Goal: Task Accomplishment & Management: Complete application form

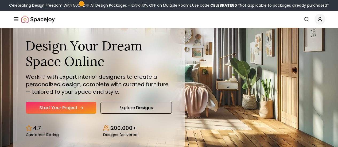
click at [65, 114] on link "Start Your Project" at bounding box center [61, 108] width 71 height 12
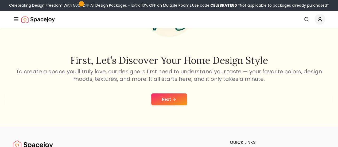
scroll to position [68, 0]
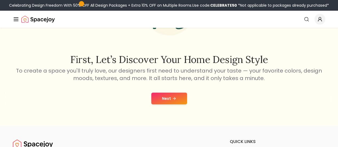
click at [173, 98] on icon at bounding box center [174, 98] width 4 height 4
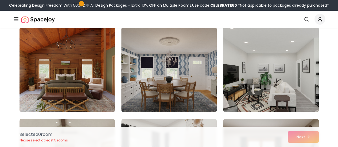
scroll to position [138, 0]
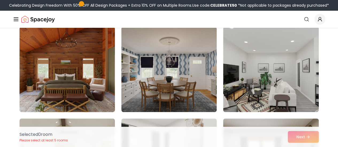
click at [83, 85] on img at bounding box center [67, 70] width 100 height 90
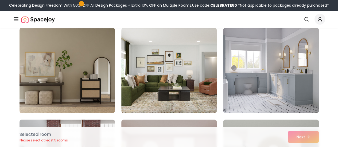
scroll to position [2159, 0]
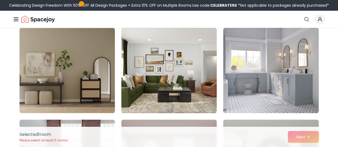
click at [185, 88] on img at bounding box center [169, 71] width 100 height 90
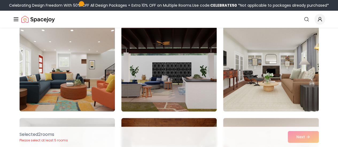
scroll to position [1148, 0]
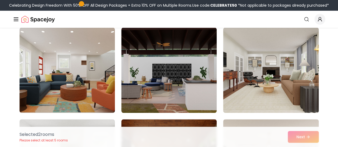
click at [280, 73] on img at bounding box center [270, 71] width 95 height 86
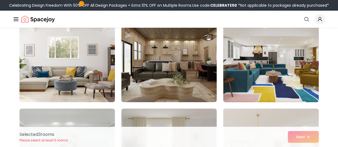
scroll to position [1894, 0]
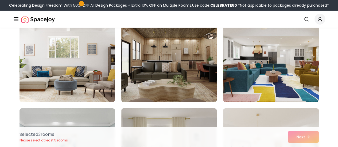
click at [197, 79] on img at bounding box center [169, 59] width 100 height 90
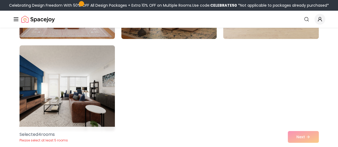
scroll to position [3060, 0]
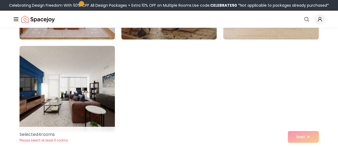
click at [308, 139] on div "Selected 4 room s Please select at least 5 rooms Next" at bounding box center [169, 137] width 308 height 20
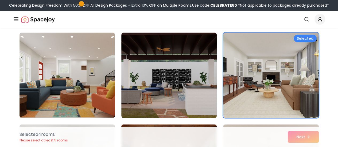
scroll to position [1140, 0]
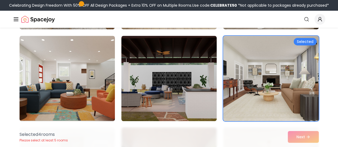
click at [308, 138] on div "Selected 4 room s Please select at least 5 rooms Next" at bounding box center [169, 137] width 308 height 20
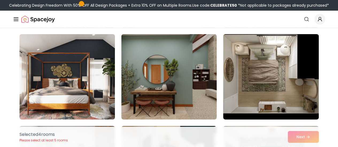
scroll to position [871, 0]
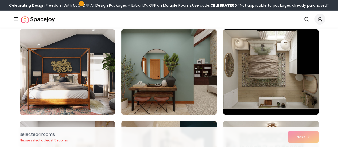
click at [197, 83] on img at bounding box center [169, 72] width 100 height 90
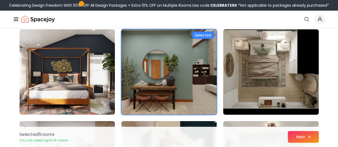
click at [307, 138] on icon at bounding box center [309, 137] width 4 height 4
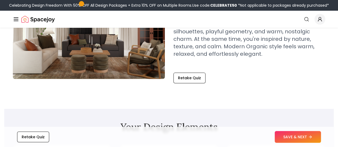
scroll to position [84, 0]
click at [312, 139] on icon at bounding box center [311, 137] width 4 height 4
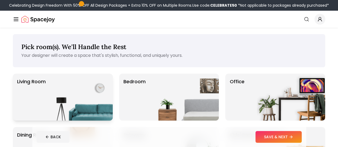
click at [38, 99] on p "Living Room" at bounding box center [31, 97] width 29 height 38
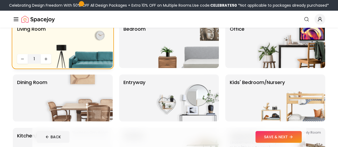
scroll to position [53, 0]
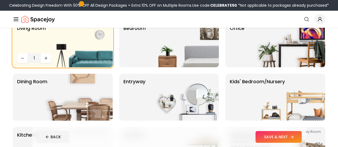
click at [294, 139] on icon at bounding box center [292, 137] width 4 height 4
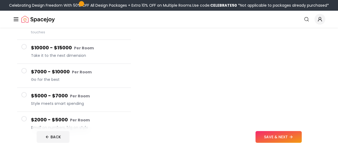
scroll to position [75, 0]
click at [23, 116] on span at bounding box center [23, 118] width 5 height 5
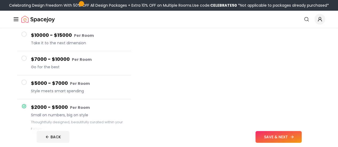
click at [302, 138] on button "SAVE & NEXT" at bounding box center [278, 137] width 46 height 12
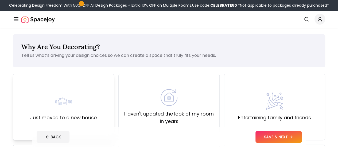
click at [43, 111] on div "Just moved to a new house" at bounding box center [63, 107] width 67 height 29
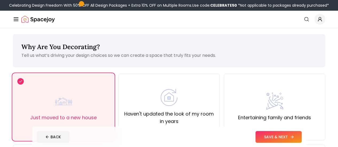
click at [302, 138] on button "SAVE & NEXT" at bounding box center [278, 137] width 46 height 12
